Goal: Use online tool/utility: Utilize a website feature to perform a specific function

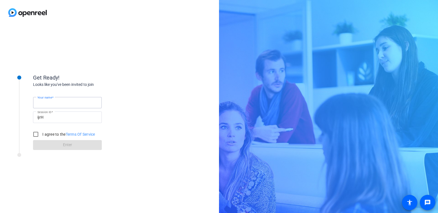
click at [50, 105] on input "Your name" at bounding box center [67, 102] width 60 height 7
type input "[PERSON_NAME]"
click at [34, 133] on input "I agree to the Terms Of Service" at bounding box center [35, 134] width 11 height 11
checkbox input "true"
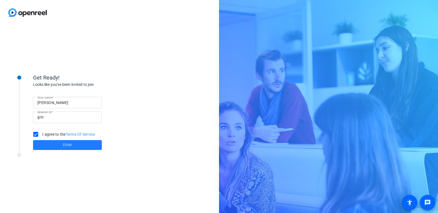
click at [47, 141] on span at bounding box center [67, 144] width 69 height 13
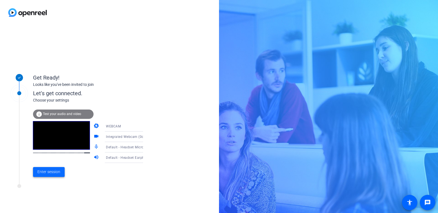
click at [46, 172] on span "Enter session" at bounding box center [48, 172] width 23 height 6
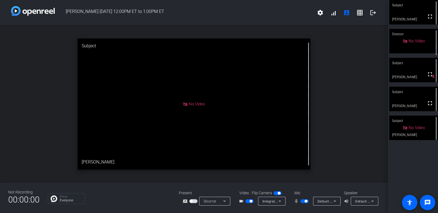
click at [304, 201] on span "button" at bounding box center [304, 201] width 8 height 4
click at [250, 201] on span "button" at bounding box center [250, 201] width 3 height 3
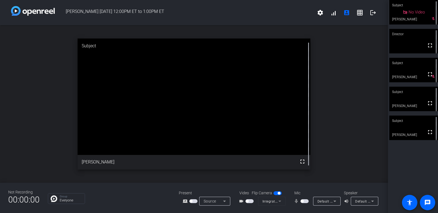
click at [248, 202] on span "button" at bounding box center [249, 201] width 8 height 4
click at [304, 201] on span "button" at bounding box center [304, 201] width 8 height 4
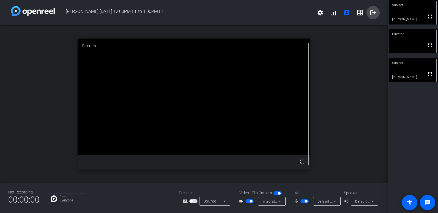
click at [372, 15] on mat-icon "logout" at bounding box center [373, 12] width 7 height 7
